Goal: Task Accomplishment & Management: Manage account settings

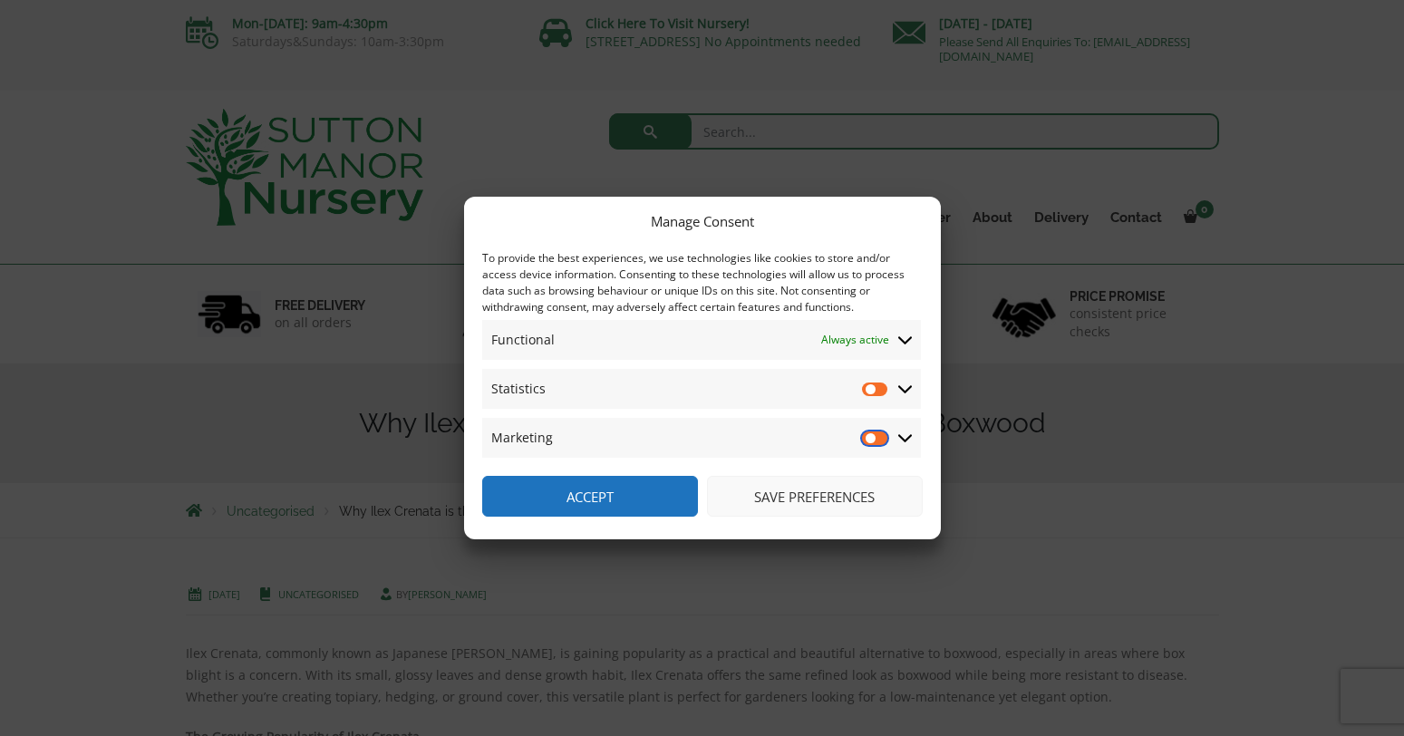
click at [878, 434] on input "Marketing" at bounding box center [875, 438] width 27 height 18
checkbox input "true"
click at [871, 391] on input "Statistics" at bounding box center [875, 389] width 27 height 18
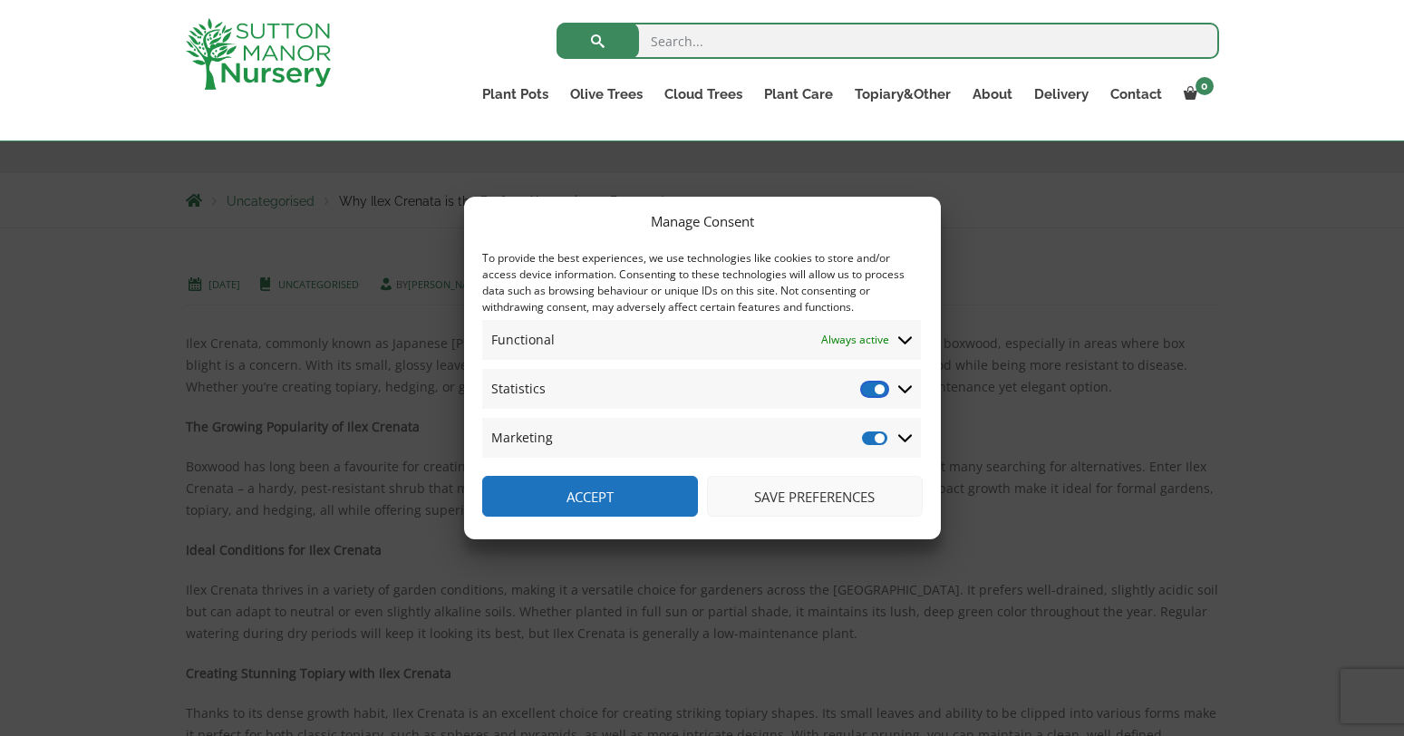
scroll to position [185, 0]
drag, startPoint x: 623, startPoint y: 487, endPoint x: 858, endPoint y: 513, distance: 236.2
click at [858, 513] on div "Accept Deny View preferences Save preferences View preferences" at bounding box center [702, 496] width 440 height 41
drag, startPoint x: 848, startPoint y: 498, endPoint x: 862, endPoint y: 390, distance: 108.7
click at [862, 390] on div "Manage Consent To provide the best experiences, we use technologies like cookie…" at bounding box center [702, 368] width 477 height 343
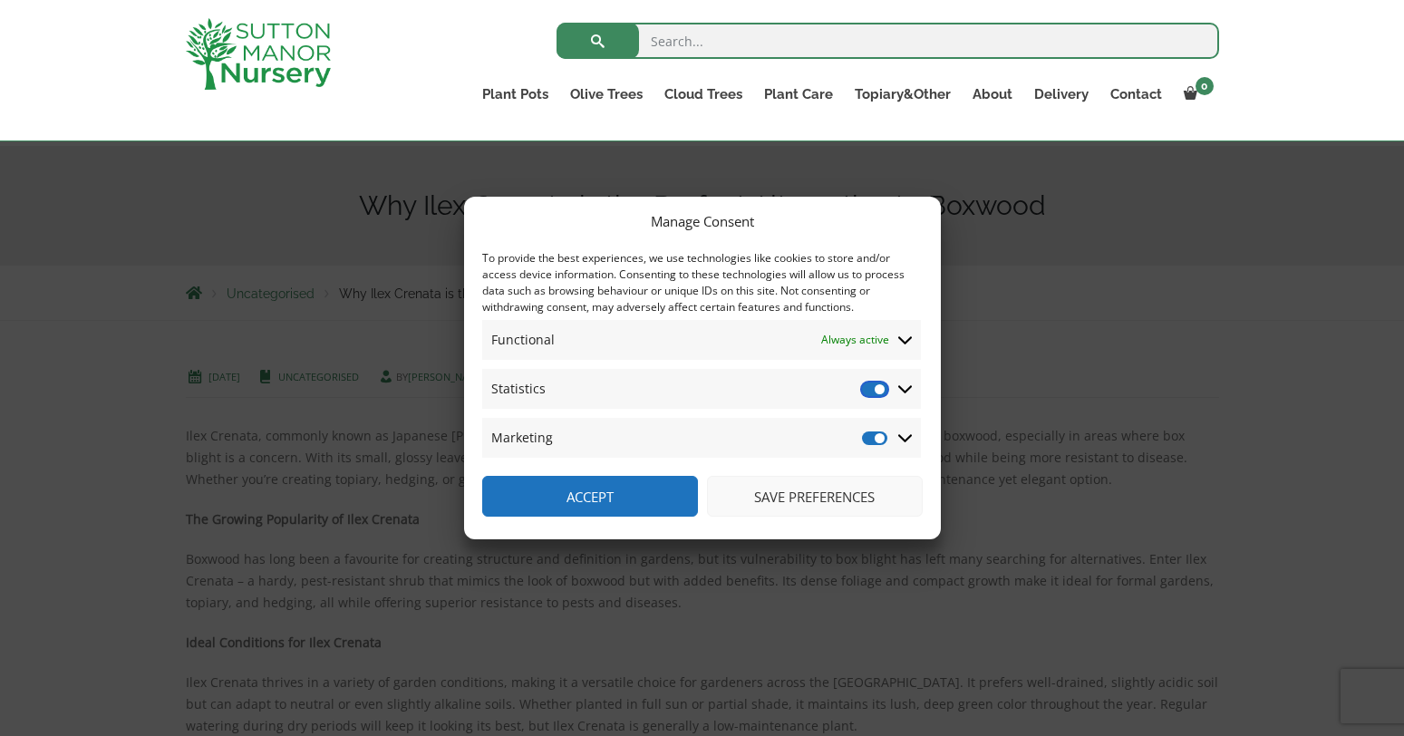
click at [865, 390] on input "Statistics" at bounding box center [875, 389] width 27 height 18
checkbox input "false"
click at [871, 437] on input "Marketing" at bounding box center [875, 438] width 27 height 18
checkbox input "false"
click at [903, 391] on icon at bounding box center [905, 390] width 14 height 8
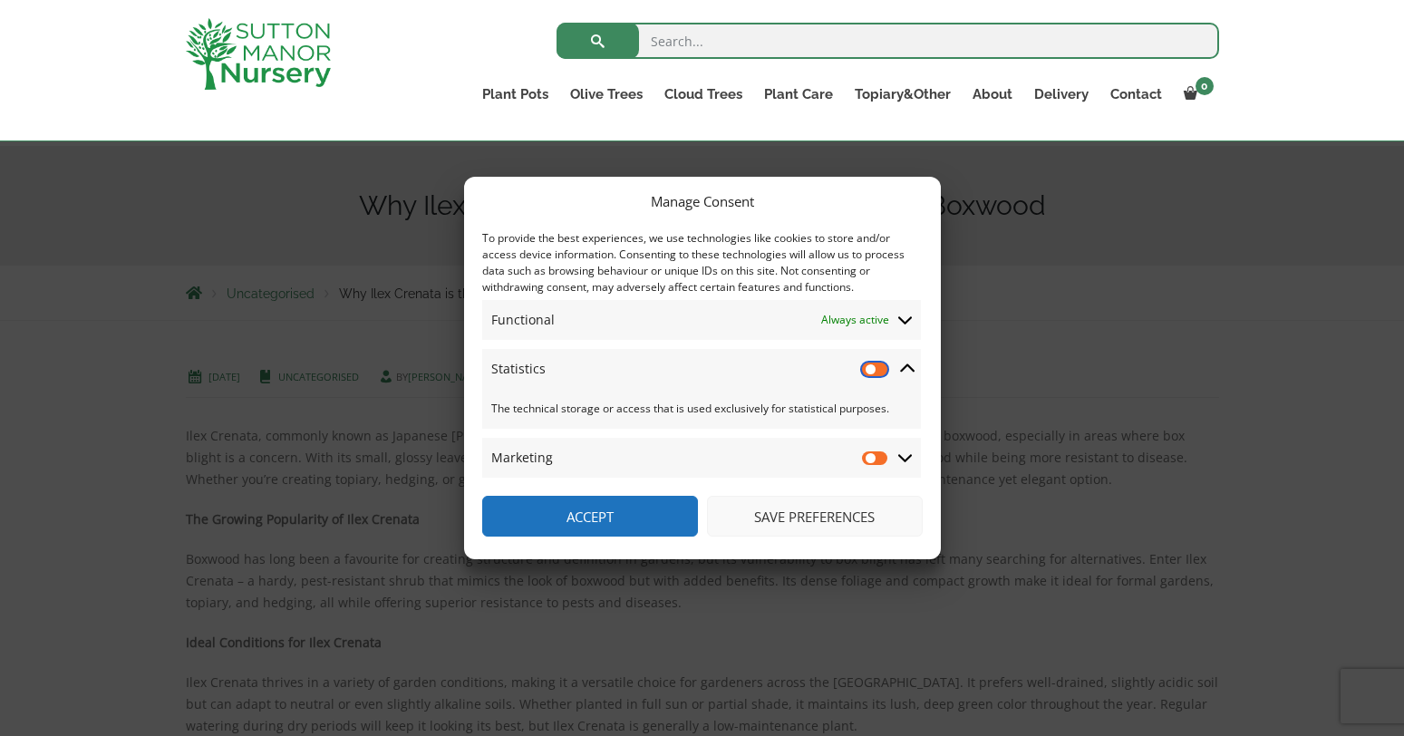
click at [881, 374] on input "Statistics" at bounding box center [875, 369] width 27 height 18
click at [876, 369] on input "Statistics" at bounding box center [875, 369] width 27 height 18
checkbox input "false"
click at [850, 518] on button "Save preferences" at bounding box center [815, 516] width 216 height 41
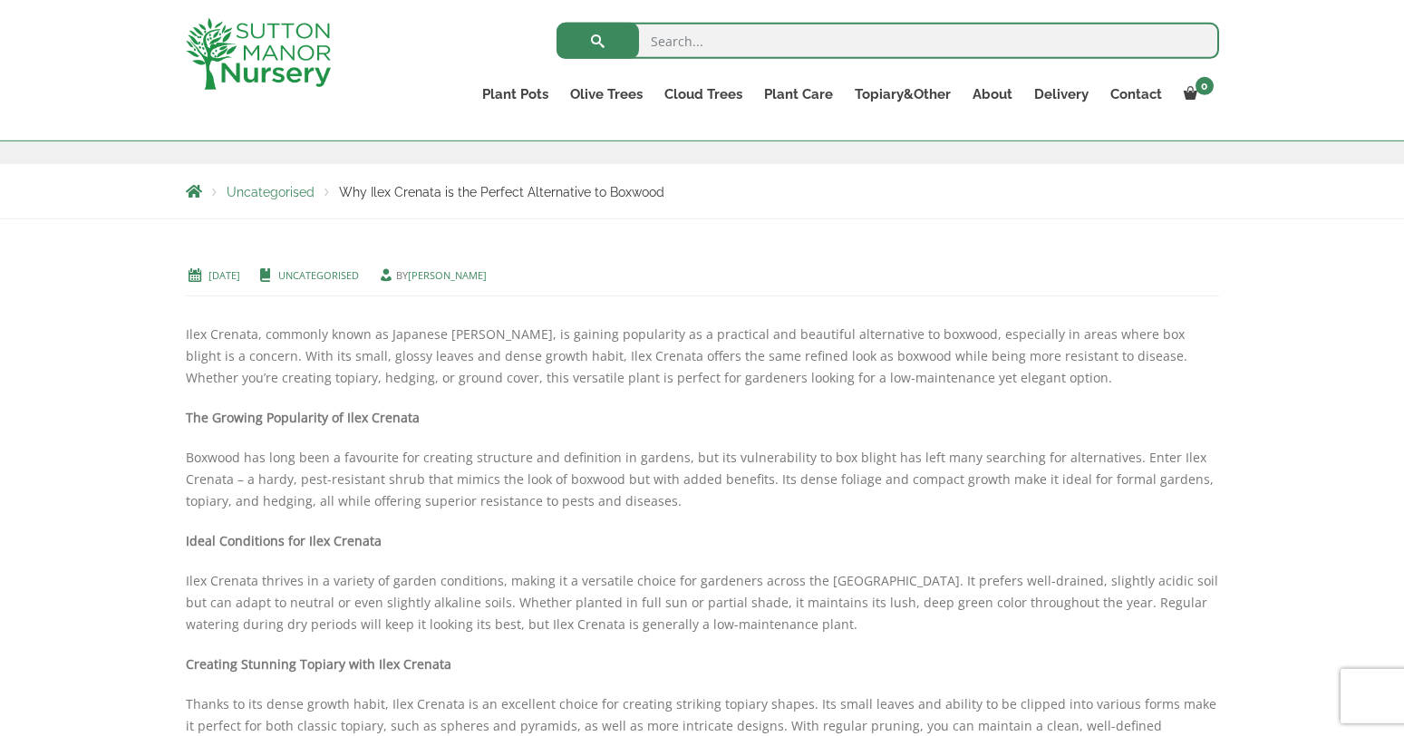
scroll to position [277, 0]
